Goal: Contribute content

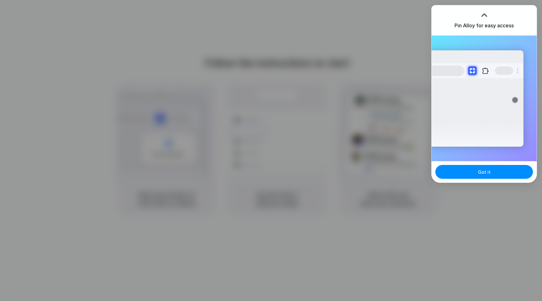
click at [469, 181] on div "Got it" at bounding box center [484, 171] width 105 height 21
click at [473, 173] on button "Got it" at bounding box center [485, 172] width 98 height 14
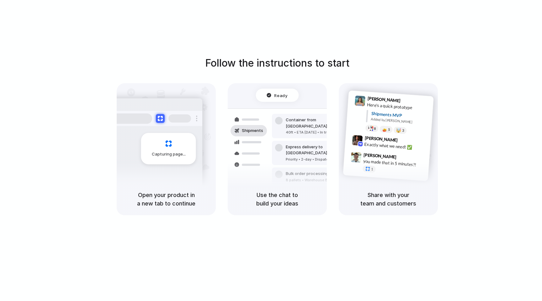
click at [160, 169] on div "Capturing page" at bounding box center [155, 146] width 95 height 96
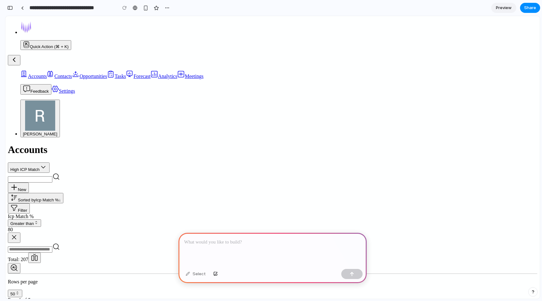
click at [283, 238] on p at bounding box center [272, 242] width 177 height 8
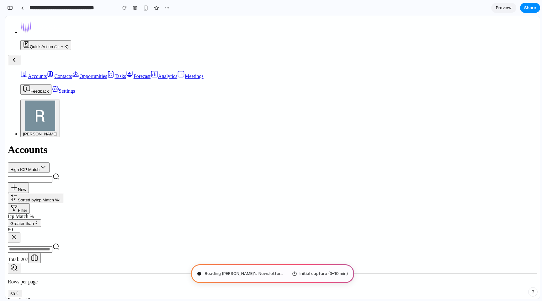
type input "**********"
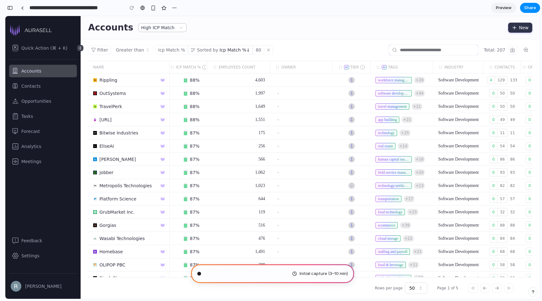
scroll to position [111, 0]
